Goal: Information Seeking & Learning: Learn about a topic

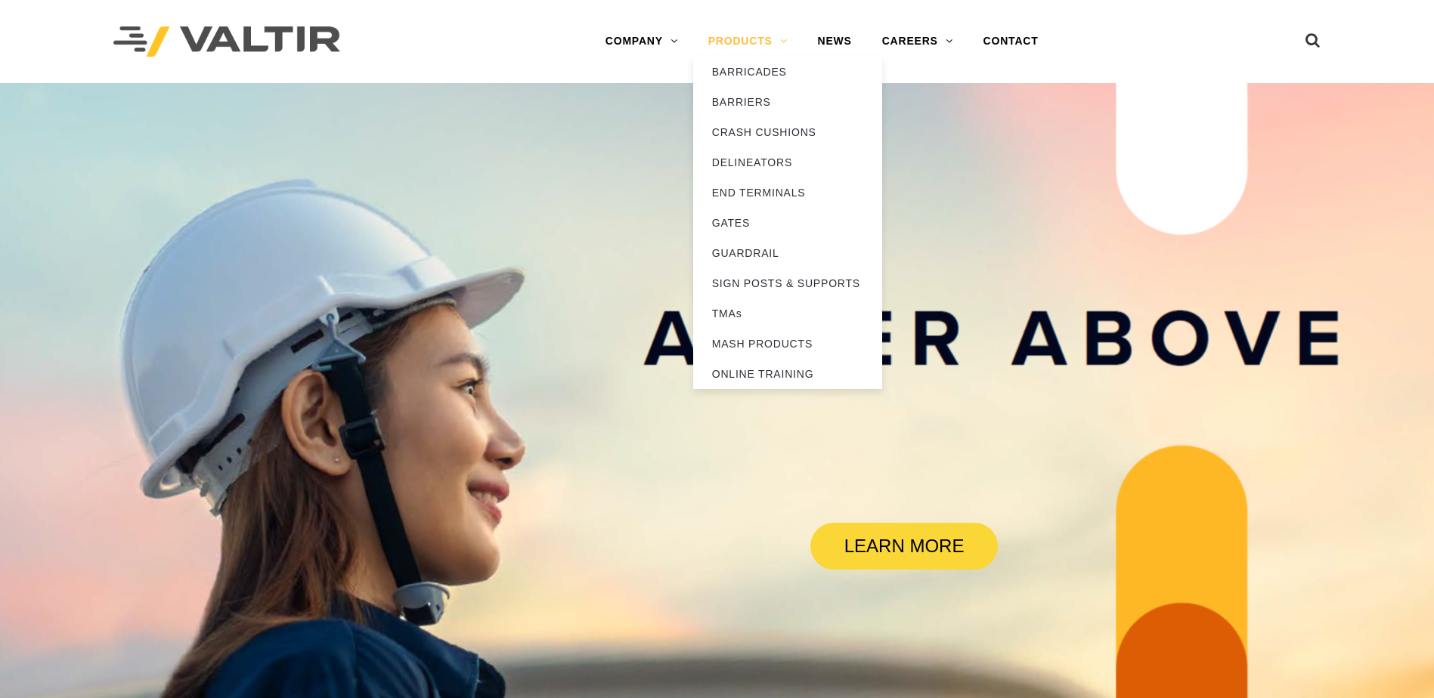
click at [745, 40] on link "PRODUCTS" at bounding box center [748, 41] width 110 height 30
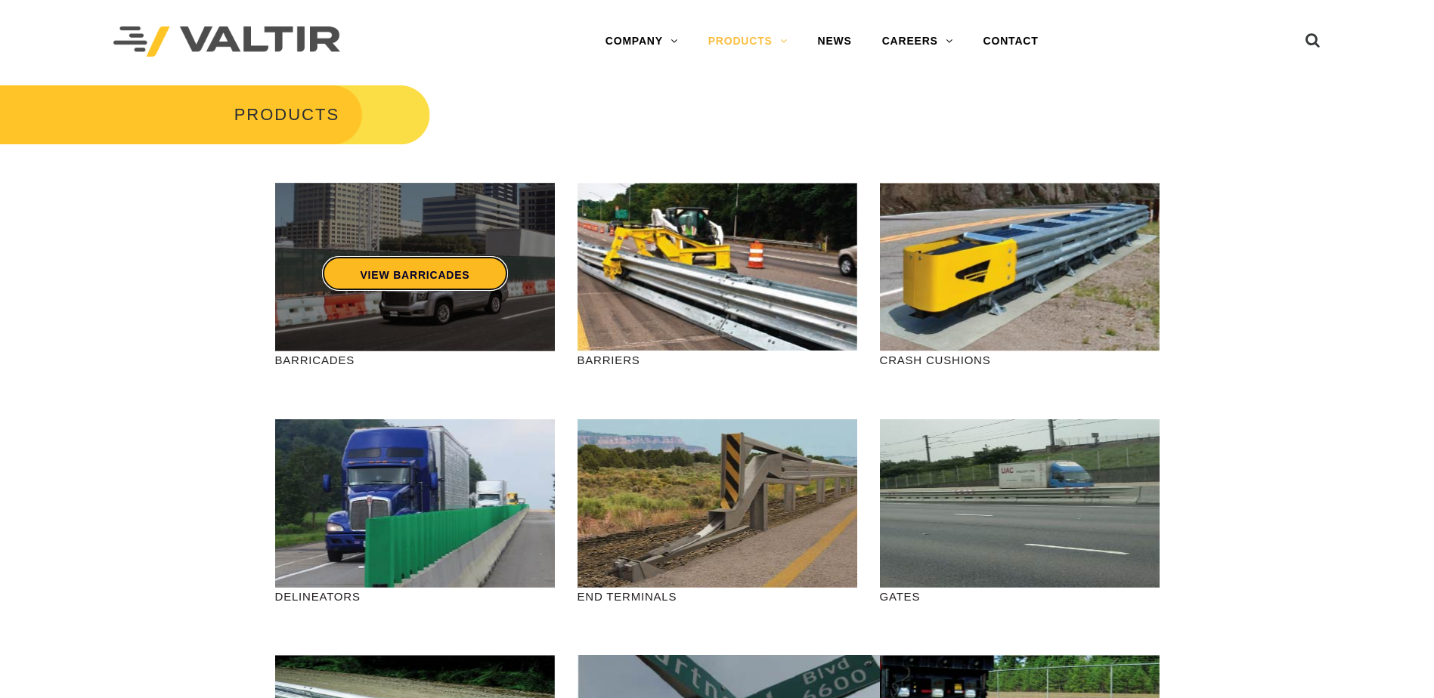
click at [414, 271] on link "VIEW BARRICADES" at bounding box center [414, 273] width 185 height 35
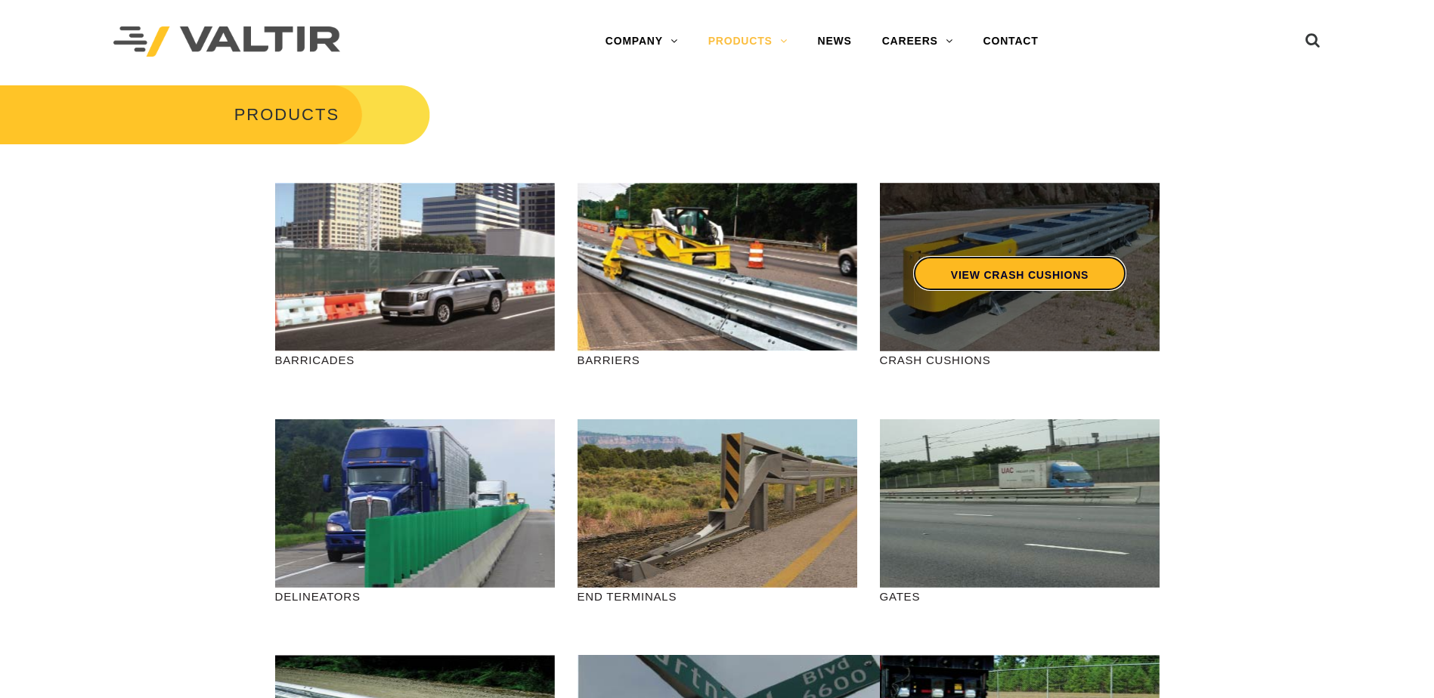
click at [1066, 274] on link "VIEW CRASH CUSHIONS" at bounding box center [1018, 273] width 213 height 35
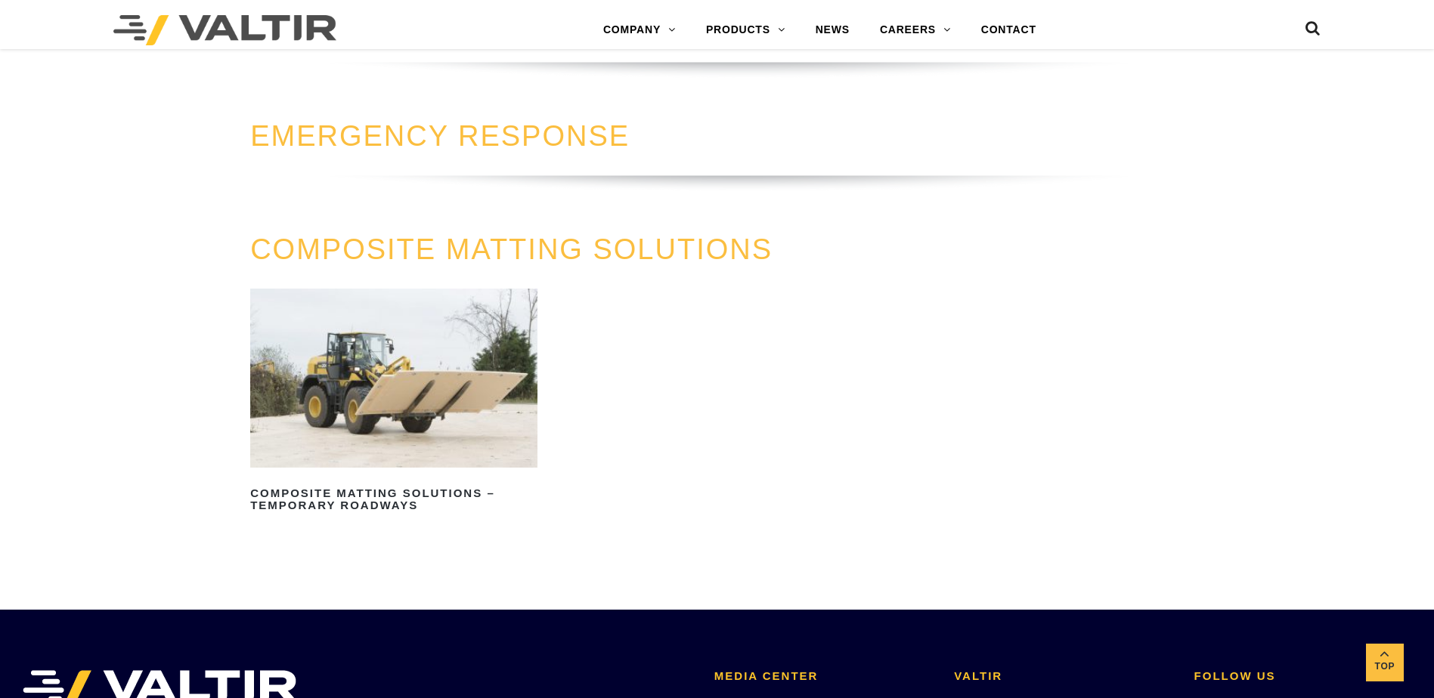
scroll to position [1663, 0]
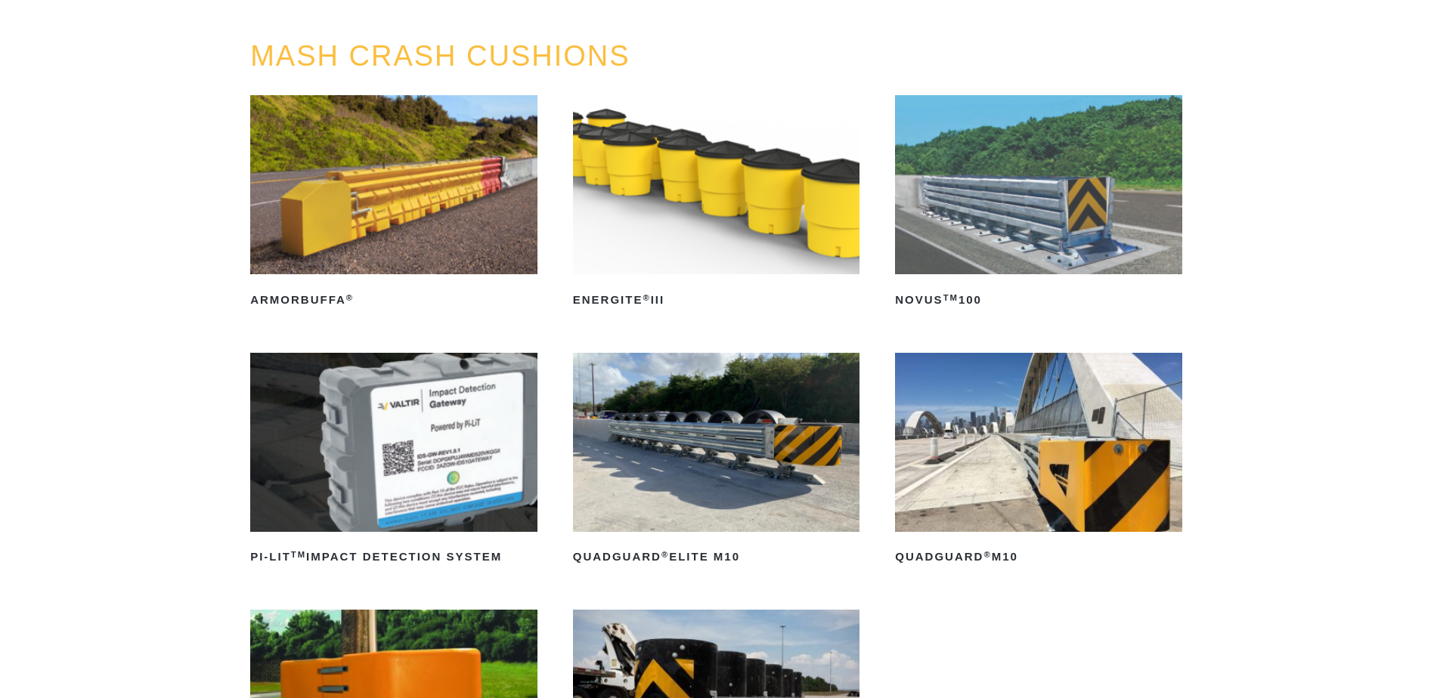
scroll to position [151, 0]
click at [341, 240] on img at bounding box center [393, 185] width 287 height 179
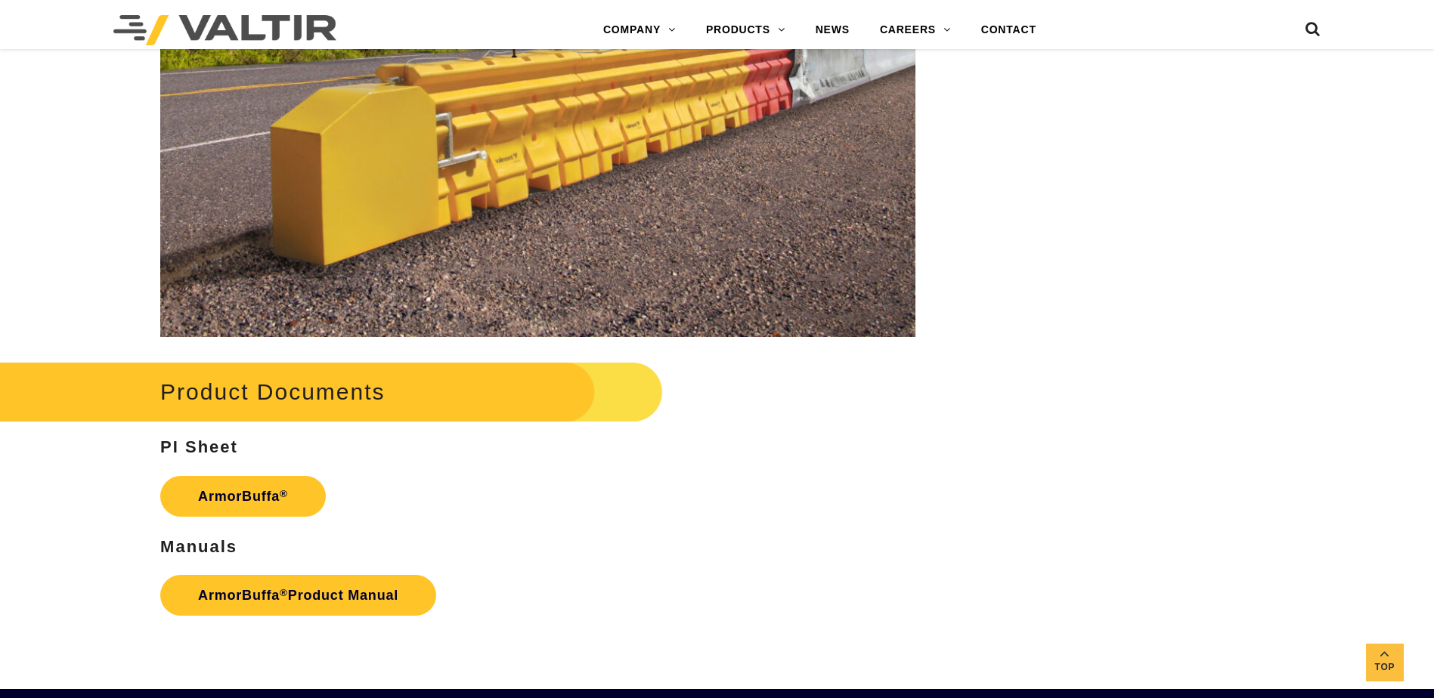
scroll to position [2092, 0]
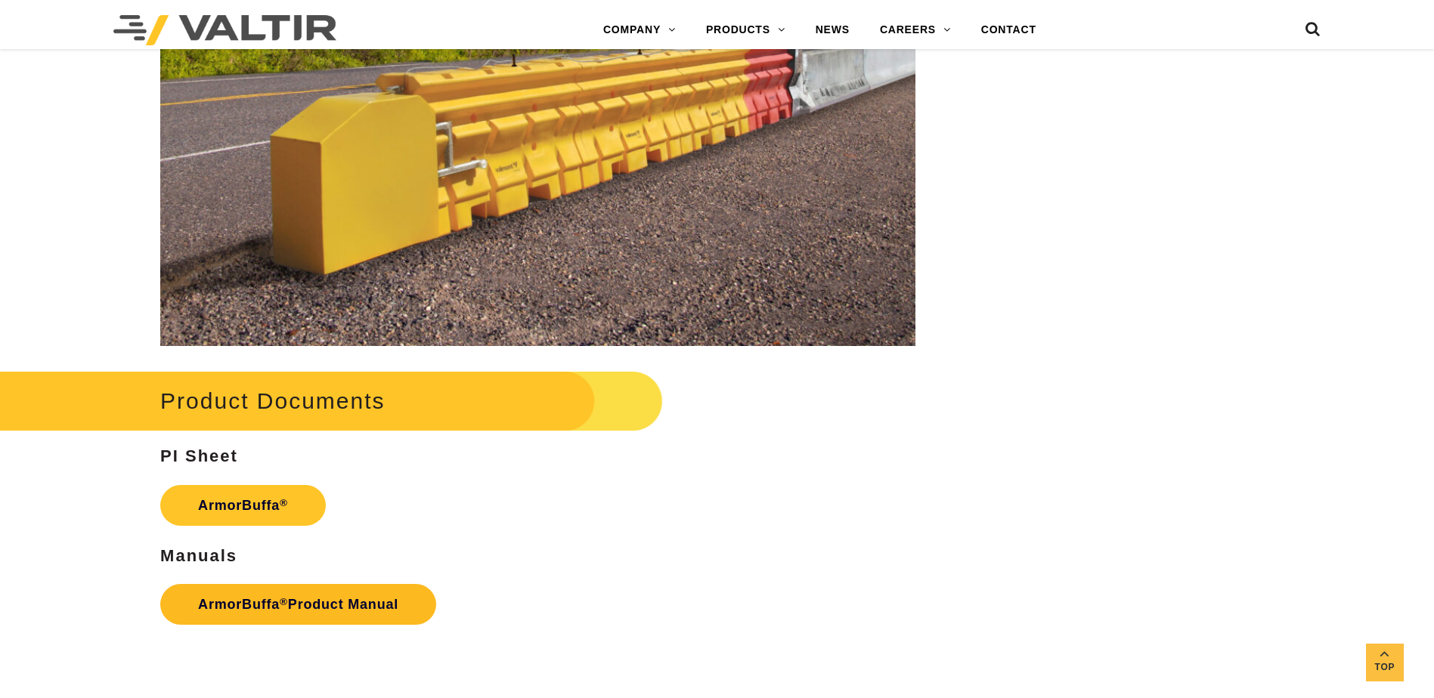
click at [268, 616] on link "ArmorBuffa ® Product Manual" at bounding box center [298, 604] width 276 height 41
